Goal: Task Accomplishment & Management: Complete application form

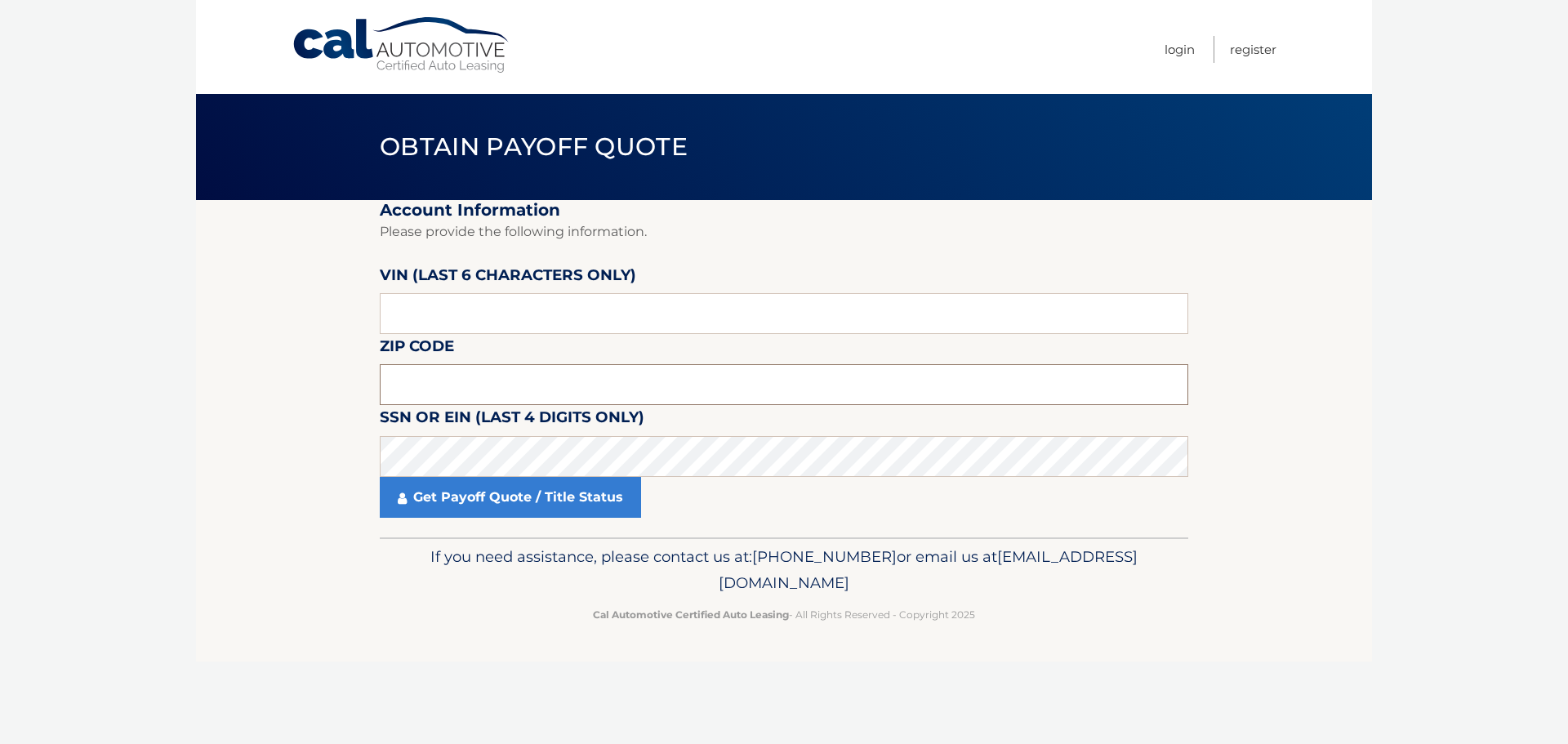
click at [853, 383] on input "text" at bounding box center [784, 385] width 809 height 41
type input "18020"
click at [476, 308] on input "text" at bounding box center [784, 314] width 809 height 41
click at [489, 520] on fieldset "Account Information Please provide the following information. [PERSON_NAME] (la…" at bounding box center [784, 368] width 809 height 337
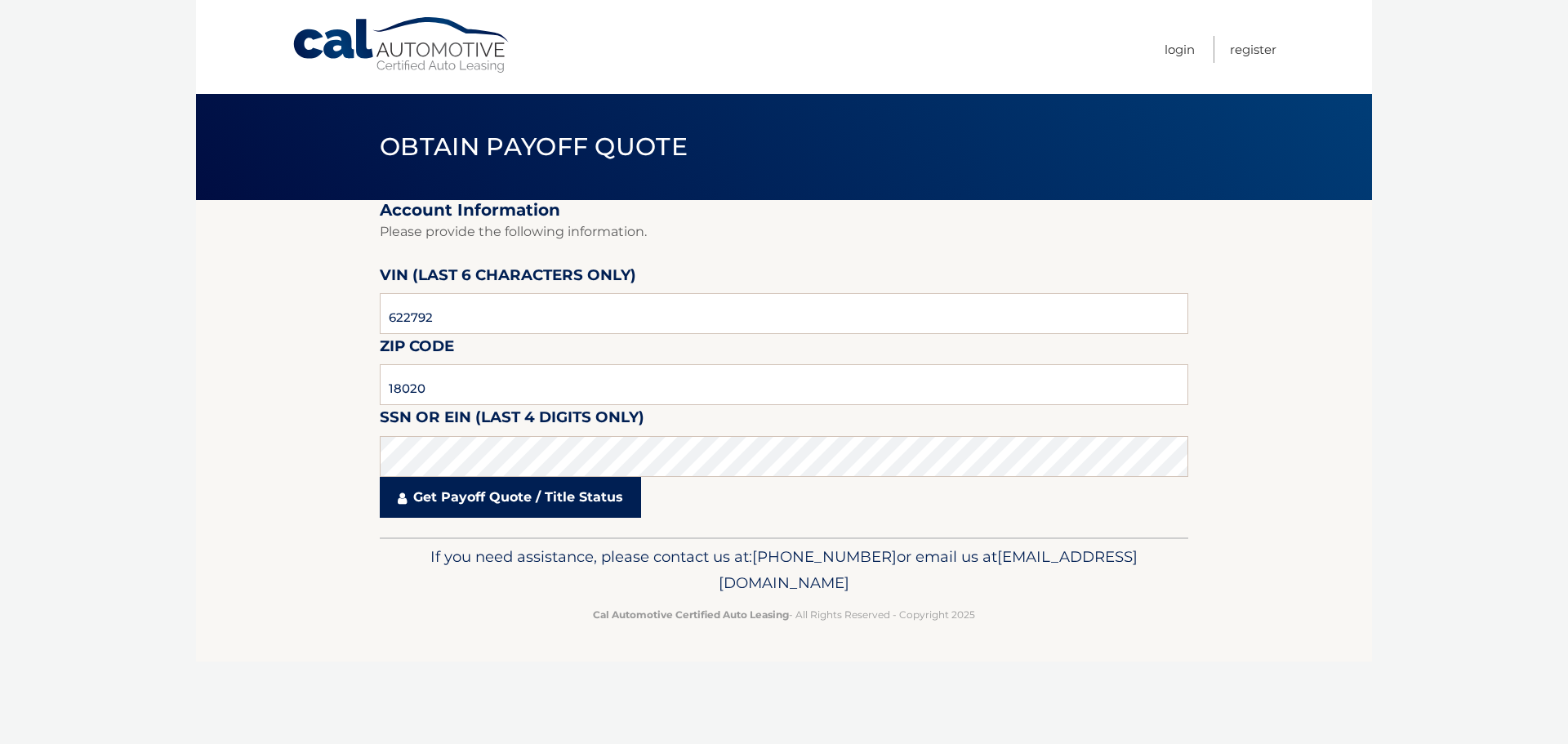
click at [493, 501] on link "Get Payoff Quote / Title Status" at bounding box center [510, 497] width 261 height 41
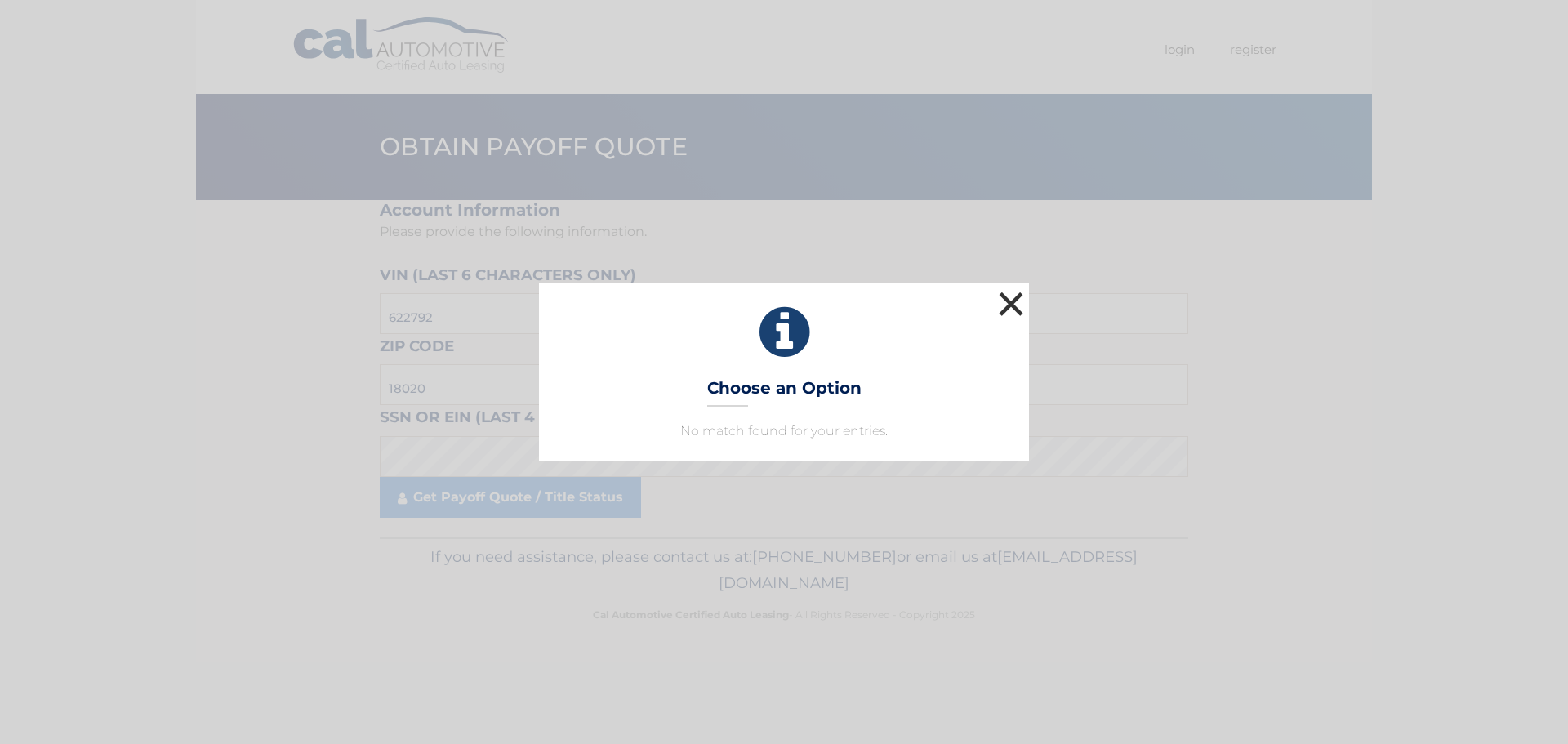
click at [1016, 307] on button "×" at bounding box center [1011, 304] width 33 height 33
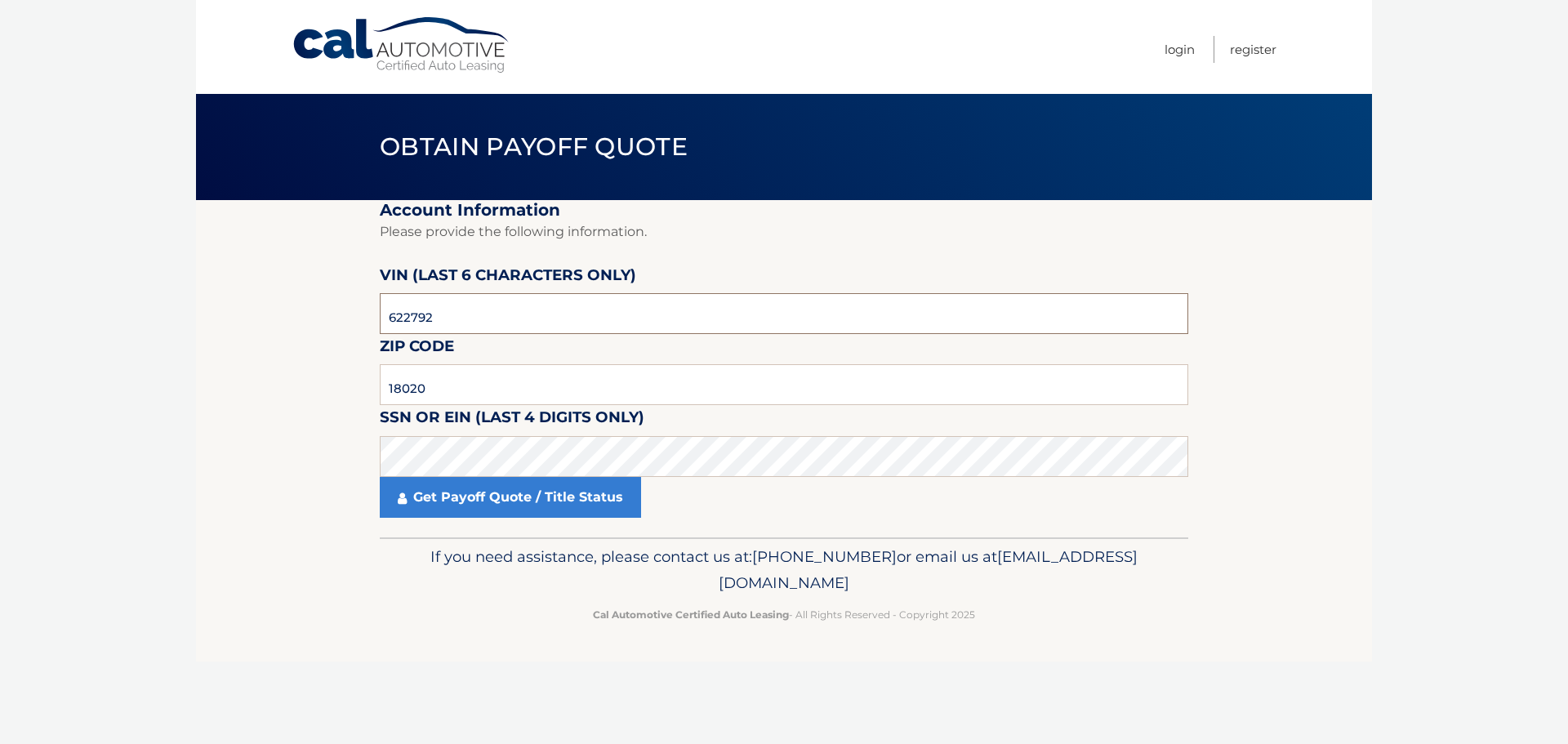
click at [736, 318] on input "622792" at bounding box center [784, 314] width 809 height 41
type input "177317"
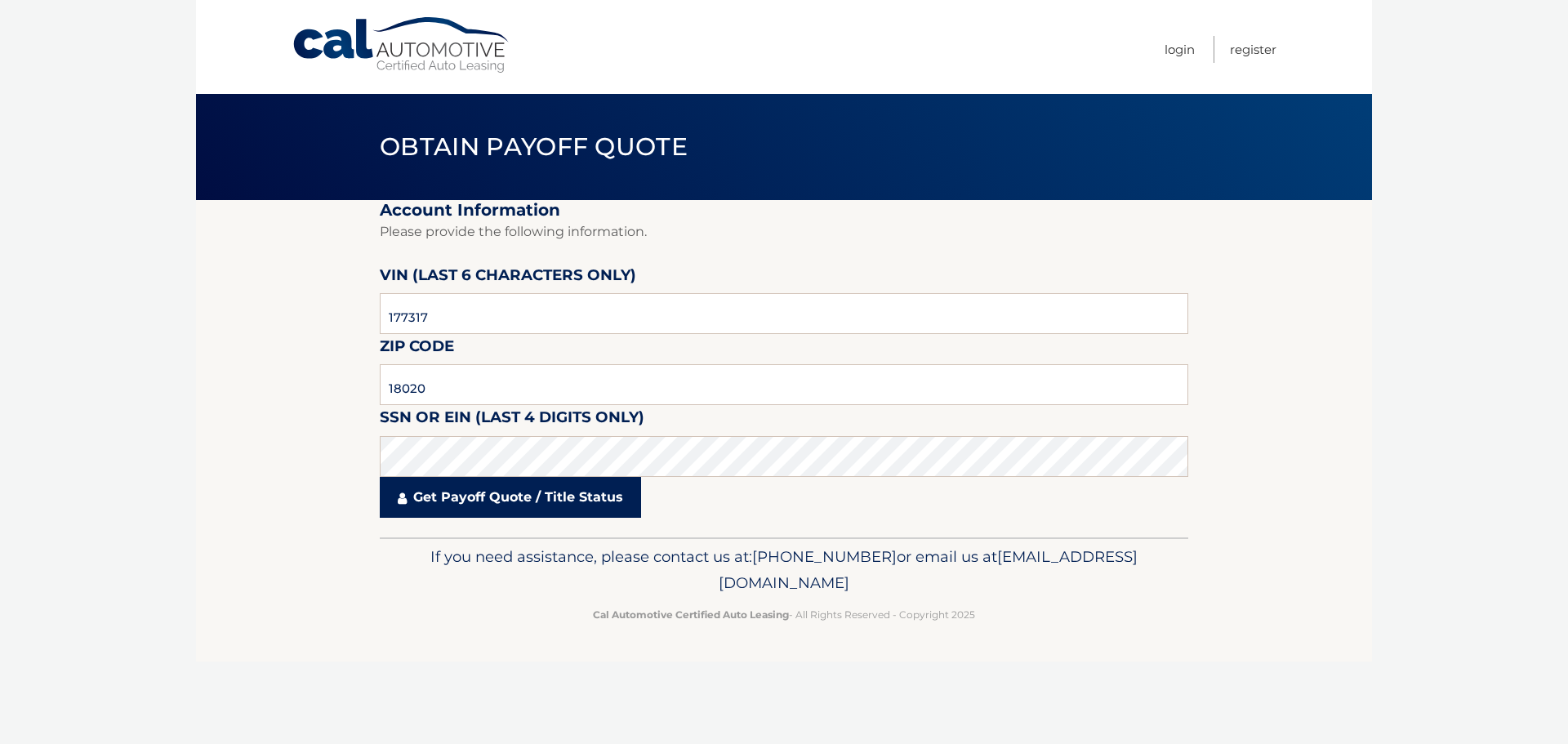
click at [506, 512] on link "Get Payoff Quote / Title Status" at bounding box center [510, 497] width 261 height 41
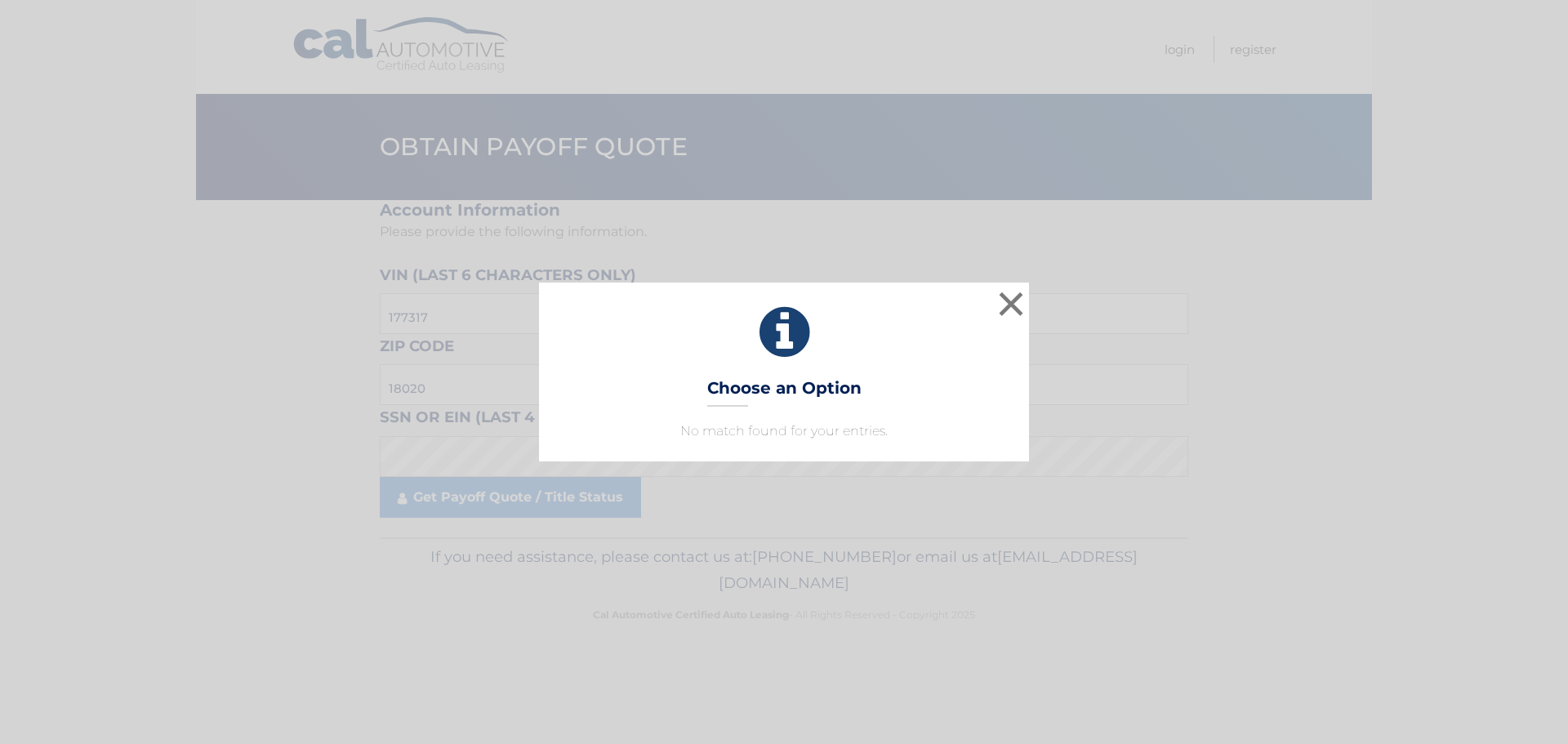
click at [767, 394] on h3 "Choose an Option" at bounding box center [784, 391] width 154 height 28
click at [1004, 302] on button "×" at bounding box center [1011, 304] width 33 height 33
